Goal: Navigation & Orientation: Find specific page/section

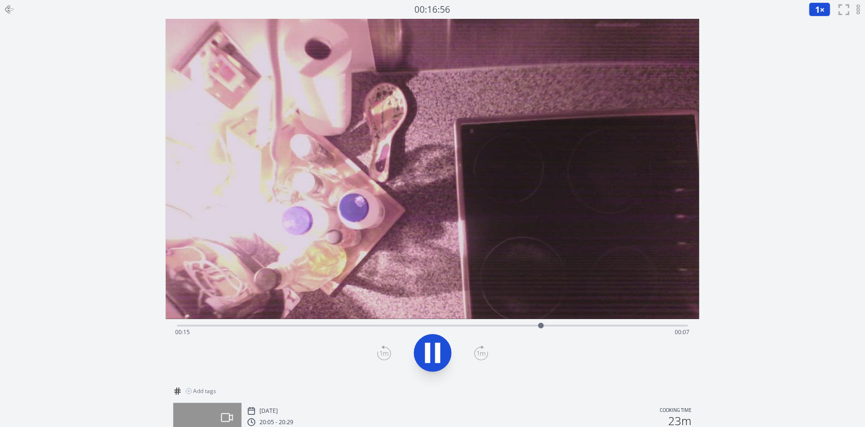
click at [9, 9] on icon at bounding box center [9, 9] width 7 height 0
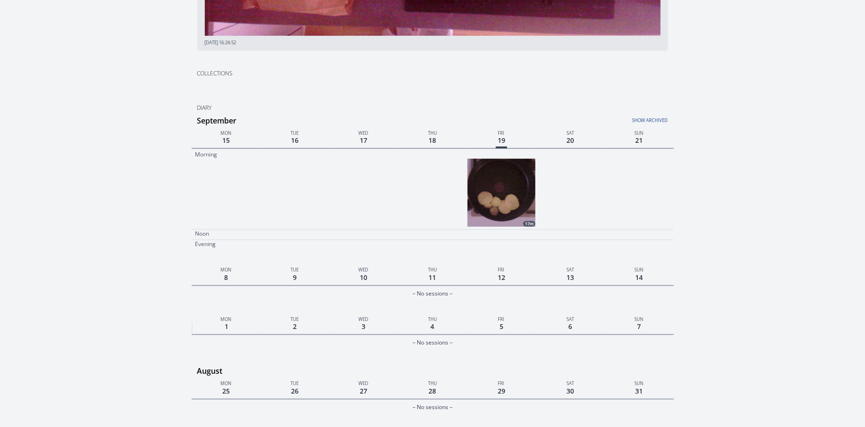
scroll to position [179, 0]
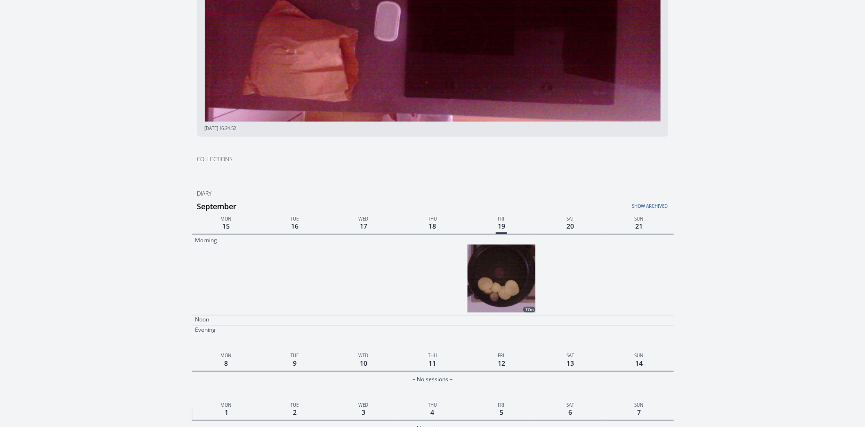
click at [493, 278] on img at bounding box center [502, 278] width 68 height 68
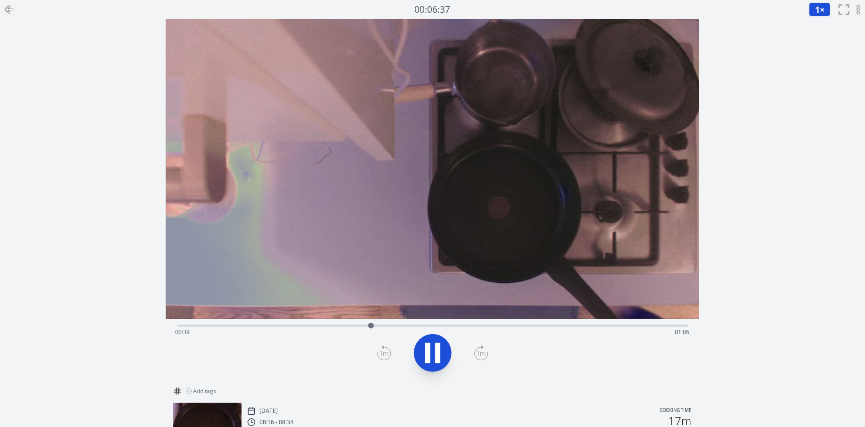
click at [8, 7] on icon at bounding box center [9, 9] width 11 height 11
